Goal: Transaction & Acquisition: Book appointment/travel/reservation

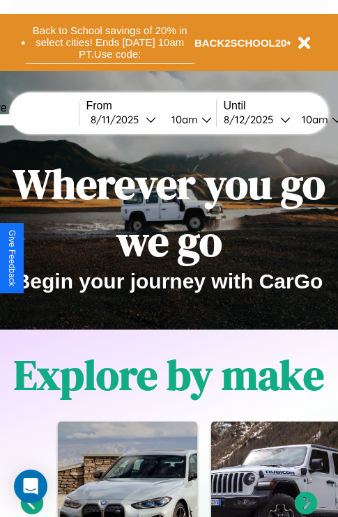
click at [109, 43] on button "Back to School savings of 20% in select cities! Ends [DATE] 10am PT. Use code:" at bounding box center [110, 42] width 169 height 43
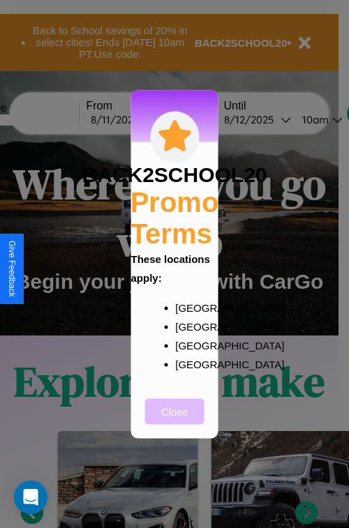
click at [174, 420] on button "Close" at bounding box center [174, 411] width 59 height 26
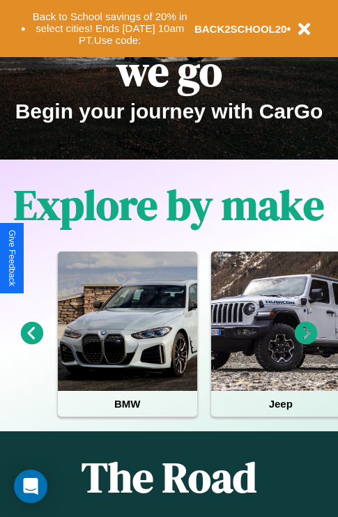
scroll to position [215, 0]
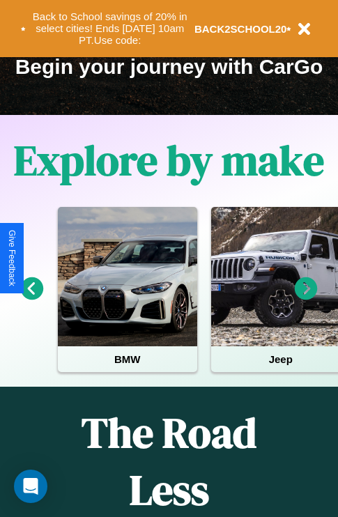
click at [306, 298] on icon at bounding box center [306, 289] width 23 height 23
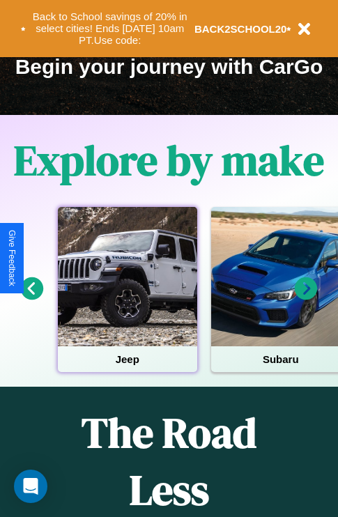
click at [127, 298] on div at bounding box center [127, 276] width 139 height 139
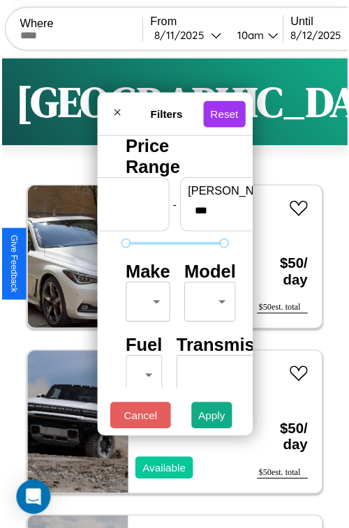
scroll to position [41, 0]
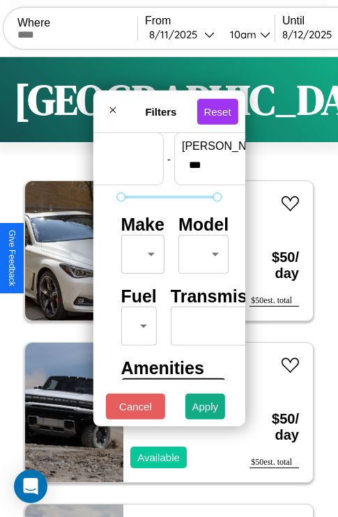
click at [140, 251] on body "CarGo Where From [DATE] 10am Until [DATE] 10am Become a Host Login Sign Up Toky…" at bounding box center [169, 287] width 338 height 575
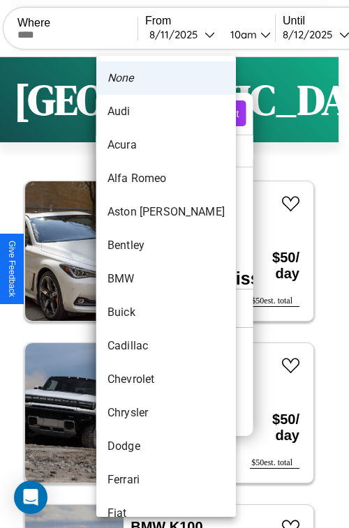
click at [139, 245] on li "Bentley" at bounding box center [165, 245] width 139 height 33
type input "*******"
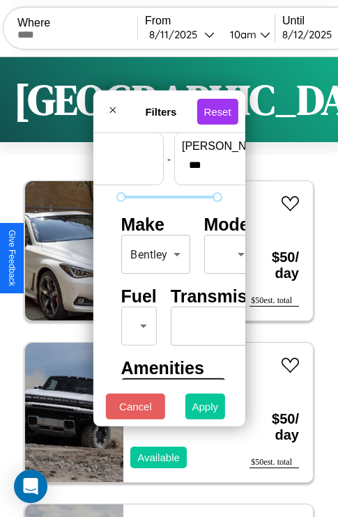
click at [206, 410] on button "Apply" at bounding box center [205, 407] width 40 height 26
